Goal: Complete application form

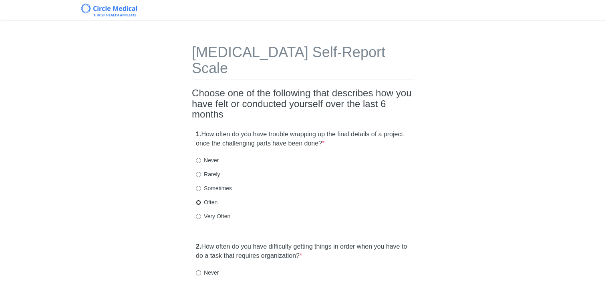
click at [198, 200] on input "Often" at bounding box center [198, 202] width 5 height 5
radio input "true"
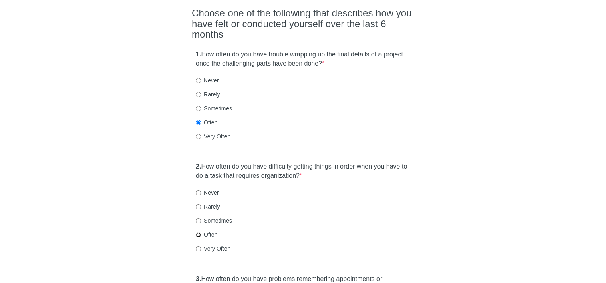
click at [201, 233] on input "Often" at bounding box center [198, 235] width 5 height 5
radio input "true"
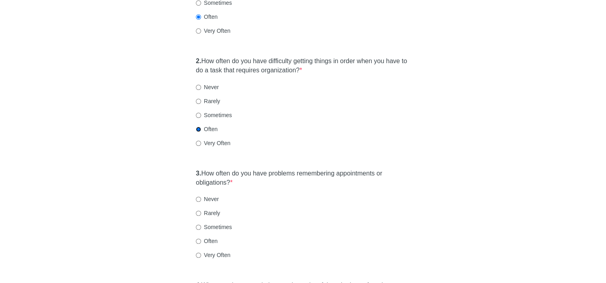
scroll to position [200, 0]
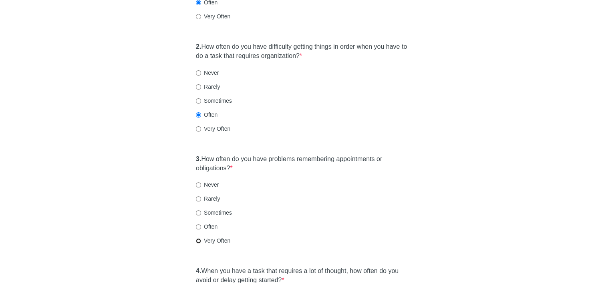
click at [199, 239] on input "Very Often" at bounding box center [198, 241] width 5 height 5
radio input "true"
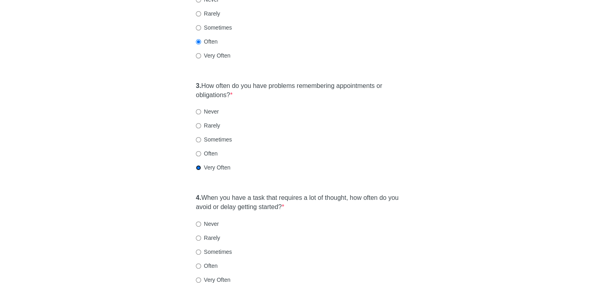
scroll to position [320, 0]
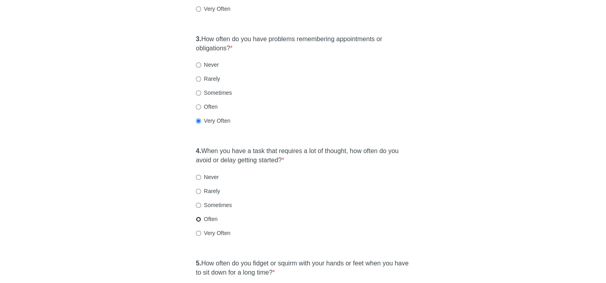
click at [196, 217] on input "Often" at bounding box center [198, 219] width 5 height 5
radio input "true"
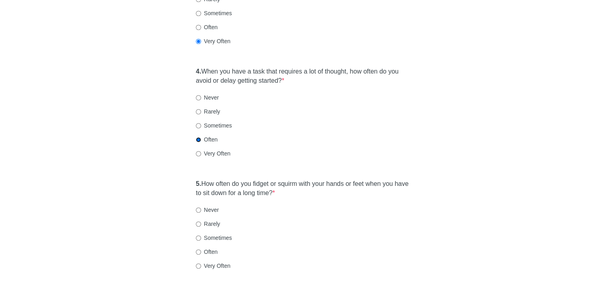
scroll to position [400, 0]
click at [198, 249] on input "Often" at bounding box center [198, 251] width 5 height 5
radio input "true"
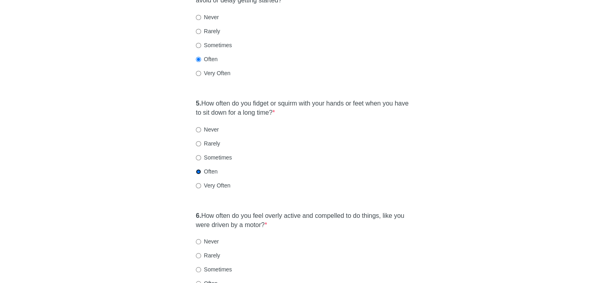
scroll to position [520, 0]
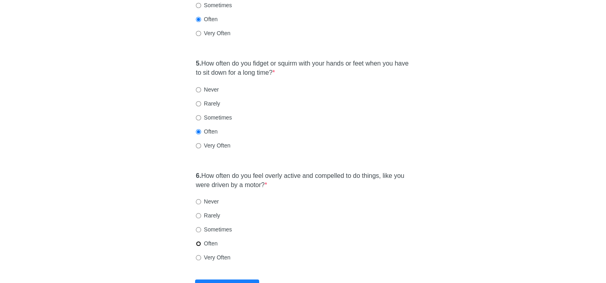
click at [198, 241] on input "Often" at bounding box center [198, 243] width 5 height 5
radio input "true"
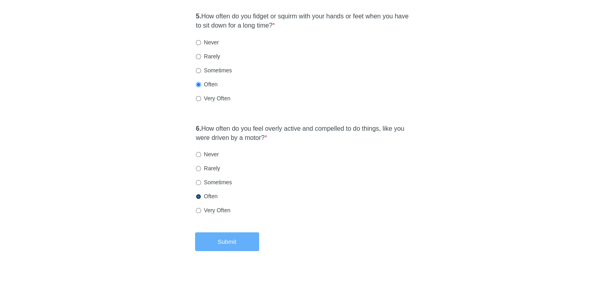
scroll to position [568, 0]
click at [234, 232] on button "Submit" at bounding box center [227, 241] width 64 height 19
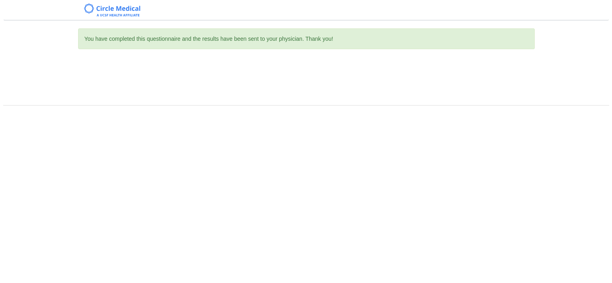
scroll to position [0, 0]
